Goal: Transaction & Acquisition: Purchase product/service

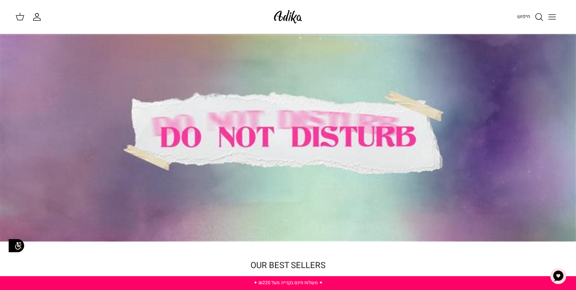
click at [550, 17] on icon "Toggle menu" at bounding box center [551, 16] width 9 height 9
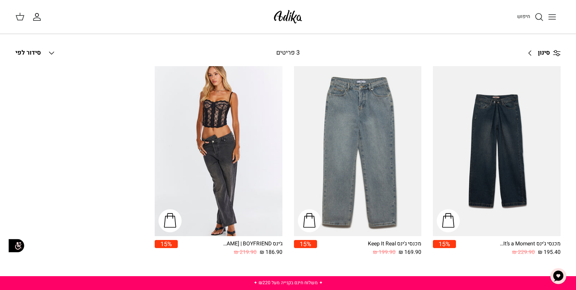
scroll to position [59, 0]
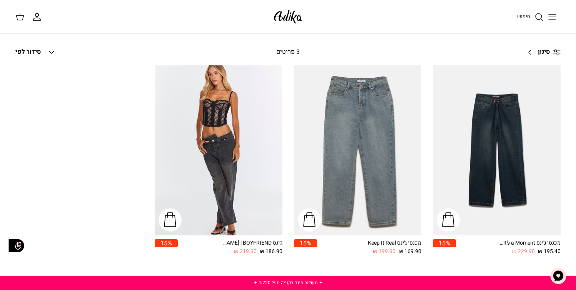
click at [42, 52] on button "Down סידור לפי" at bounding box center [35, 52] width 41 height 17
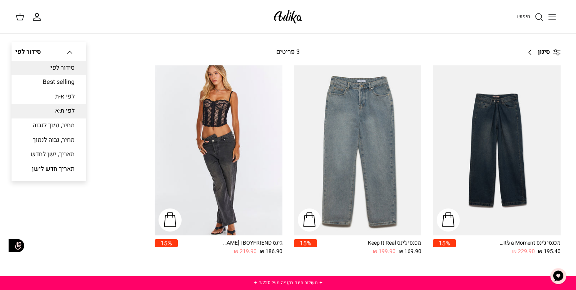
click at [59, 111] on link "לפי ת-א" at bounding box center [49, 111] width 75 height 15
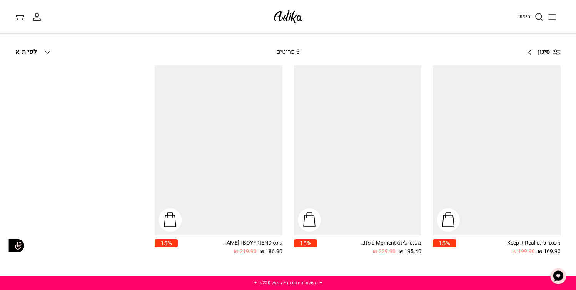
scroll to position [67, 0]
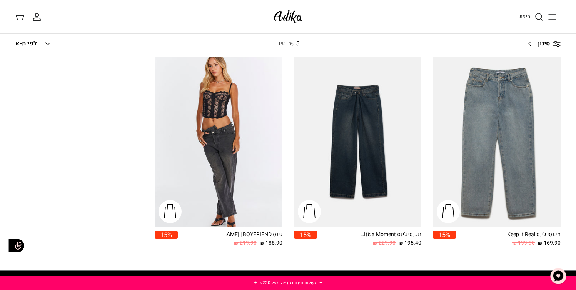
click at [48, 44] on polyline at bounding box center [47, 44] width 5 height 2
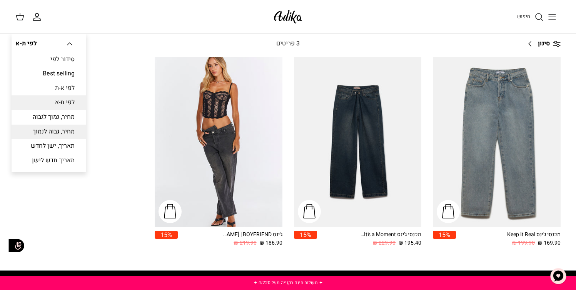
click at [58, 128] on link "מחיר, גבוה לנמוך" at bounding box center [49, 132] width 75 height 15
